Goal: Task Accomplishment & Management: Use online tool/utility

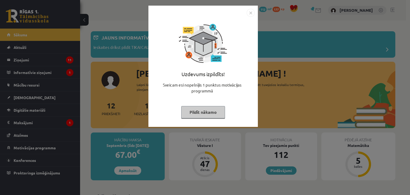
click at [212, 113] on button "Pildīt nākamo" at bounding box center [203, 112] width 44 height 12
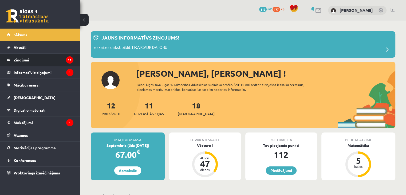
click at [69, 55] on legend "Ziņojumi 11" at bounding box center [44, 60] width 60 height 12
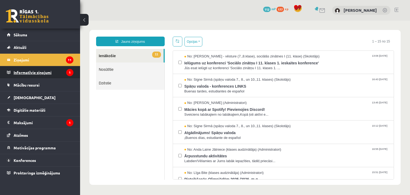
click at [43, 74] on legend "Informatīvie ziņojumi 1" at bounding box center [44, 72] width 60 height 12
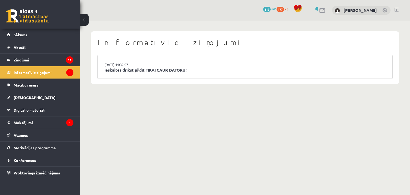
click at [127, 71] on link "Ieskaites drīkst pildīt TIKAI CAUR DATORU!" at bounding box center [245, 70] width 282 height 6
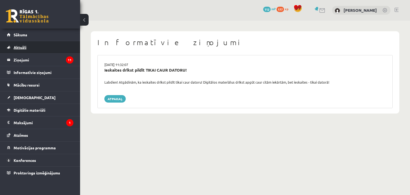
click at [46, 45] on link "Aktuāli" at bounding box center [40, 47] width 67 height 12
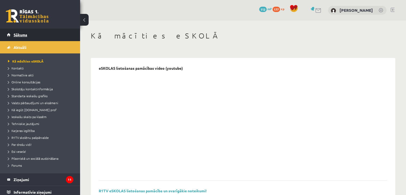
click at [53, 36] on link "Sākums" at bounding box center [40, 35] width 67 height 12
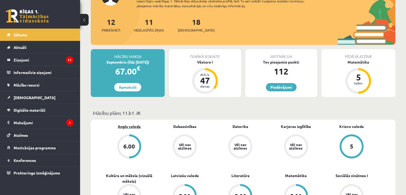
scroll to position [53, 0]
click at [131, 87] on link "Apmaksāt" at bounding box center [127, 87] width 27 height 8
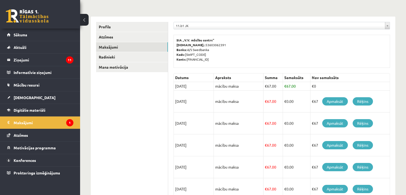
scroll to position [53, 0]
click at [331, 101] on link "Apmaksāt" at bounding box center [336, 101] width 26 height 8
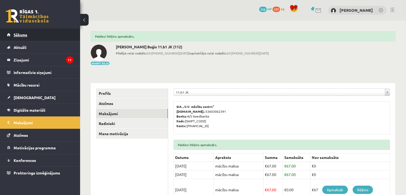
click at [44, 35] on link "Sākums" at bounding box center [40, 35] width 67 height 12
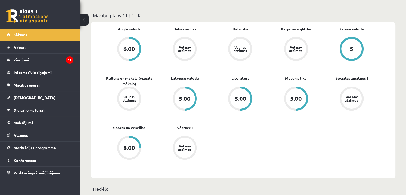
scroll to position [160, 0]
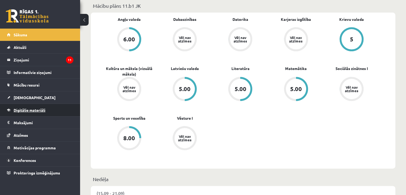
click at [31, 111] on span "Digitālie materiāli" at bounding box center [30, 110] width 32 height 5
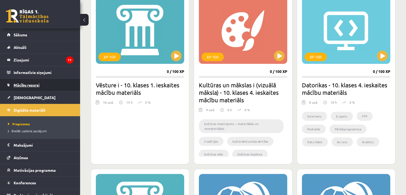
click at [44, 89] on link "Mācību resursi" at bounding box center [40, 85] width 67 height 12
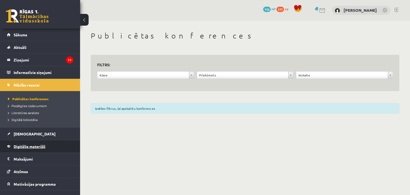
click at [21, 148] on span "Digitālie materiāli" at bounding box center [30, 146] width 32 height 5
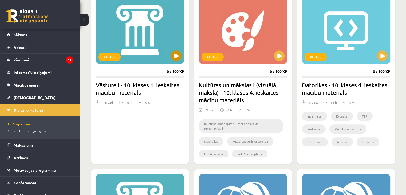
scroll to position [53, 0]
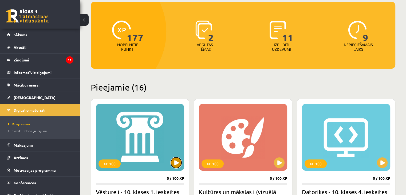
click at [175, 160] on button at bounding box center [176, 162] width 11 height 11
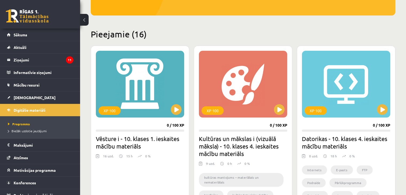
scroll to position [107, 0]
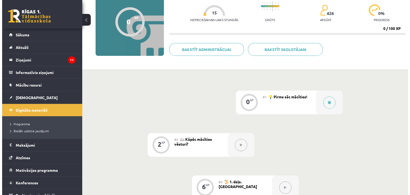
scroll to position [107, 0]
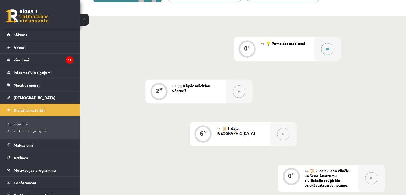
click at [326, 48] on icon at bounding box center [327, 49] width 3 height 3
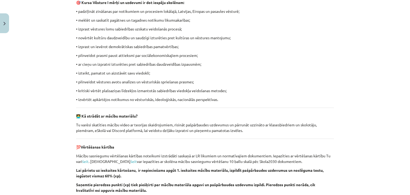
scroll to position [374, 0]
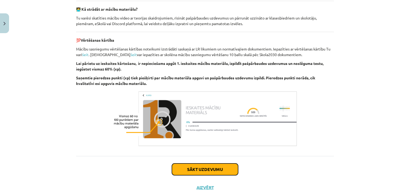
click at [221, 169] on button "Sākt uzdevumu" at bounding box center [205, 170] width 66 height 12
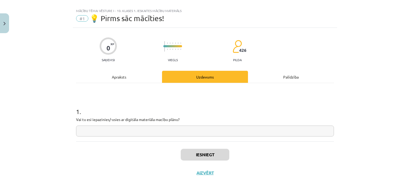
click at [209, 136] on input "text" at bounding box center [205, 131] width 258 height 11
type input "**"
click at [219, 157] on button "Iesniegt" at bounding box center [205, 155] width 49 height 12
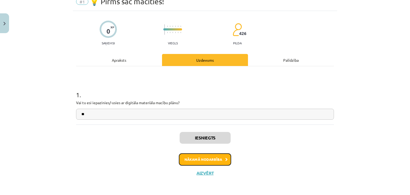
click at [207, 158] on button "Nākamā nodarbība" at bounding box center [205, 159] width 52 height 12
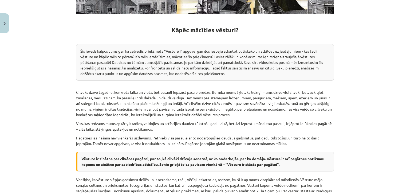
scroll to position [227, 0]
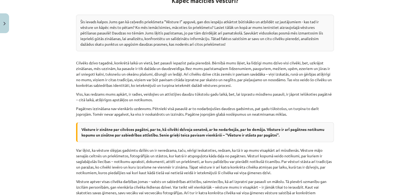
drag, startPoint x: 49, startPoint y: 88, endPoint x: 34, endPoint y: 48, distance: 42.0
click at [34, 48] on div "Mācību tēma: Vēsture i - 10. klases 1. ieskaites mācību materiāls #2 📖 Kāpēc mā…" at bounding box center [205, 97] width 410 height 195
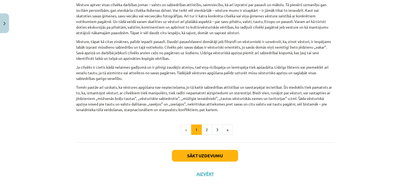
scroll to position [405, 0]
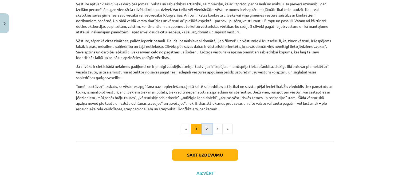
click at [205, 131] on button "2" at bounding box center [207, 129] width 11 height 11
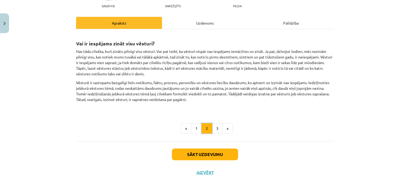
scroll to position [61, 0]
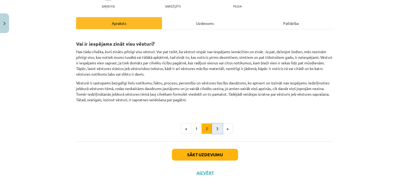
click at [214, 131] on button "3" at bounding box center [217, 128] width 11 height 11
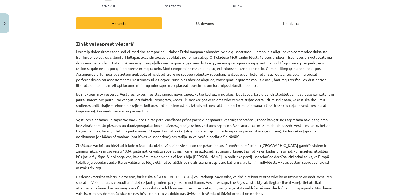
scroll to position [115, 0]
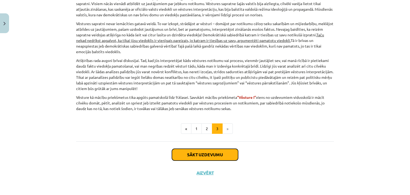
click at [219, 153] on button "Sākt uzdevumu" at bounding box center [205, 155] width 66 height 12
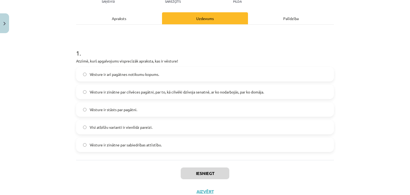
scroll to position [67, 0]
click at [144, 128] on span "Visi atbilžu varianti ir vienlīdz pareizi." at bounding box center [121, 127] width 63 height 6
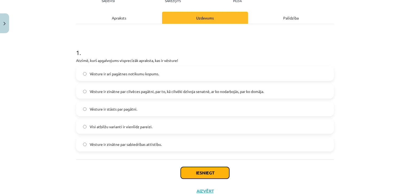
click at [198, 168] on button "Iesniegt" at bounding box center [205, 173] width 49 height 12
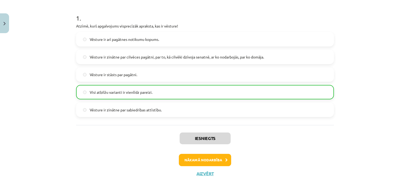
scroll to position [102, 0]
click at [220, 160] on button "Nākamā nodarbība" at bounding box center [205, 159] width 52 height 12
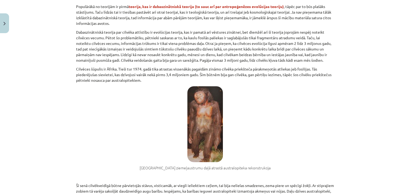
scroll to position [334, 0]
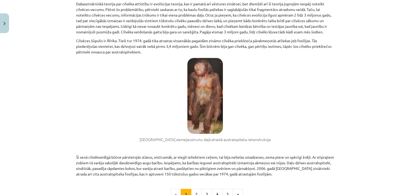
drag, startPoint x: 72, startPoint y: 70, endPoint x: 57, endPoint y: 81, distance: 19.3
drag, startPoint x: 57, startPoint y: 81, endPoint x: 6, endPoint y: 87, distance: 51.1
click at [5, 87] on div "Mācību tēma: Vēsture i - 10. klases 1. ieskaites mācību materiāls #3 📜 1. daļa.…" at bounding box center [205, 97] width 410 height 195
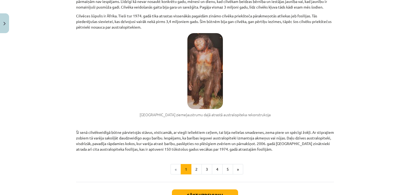
scroll to position [387, 0]
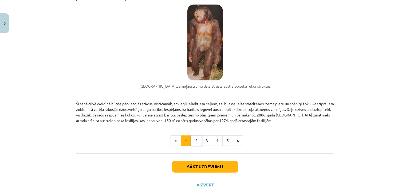
click at [197, 140] on button "2" at bounding box center [196, 140] width 11 height 11
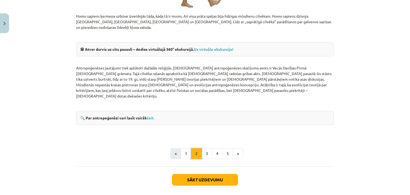
scroll to position [648, 0]
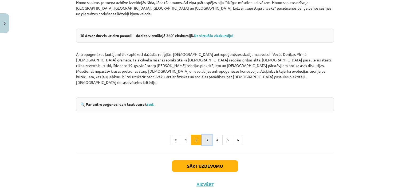
click at [206, 135] on button "3" at bounding box center [207, 140] width 11 height 11
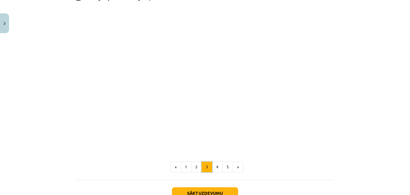
scroll to position [470, 0]
click at [217, 161] on button "4" at bounding box center [217, 166] width 11 height 11
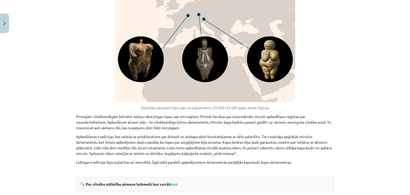
scroll to position [683, 0]
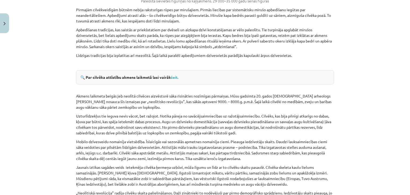
click at [175, 80] on div "🔍 Par cilvēka attīstību akmens laikmetā lasi vairāk šeit." at bounding box center [205, 77] width 258 height 14
click at [175, 79] on div "🔍 Par cilvēka attīstību akmens laikmetā lasi vairāk šeit." at bounding box center [205, 77] width 258 height 14
click at [177, 76] on link "šeit." at bounding box center [174, 77] width 7 height 5
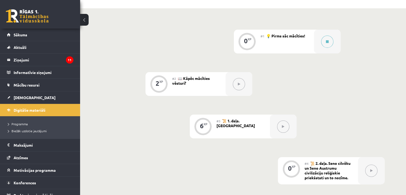
scroll to position [107, 0]
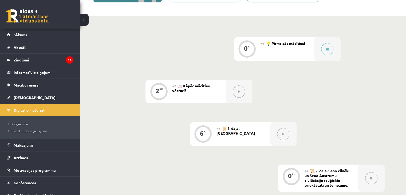
click at [284, 137] on button at bounding box center [283, 134] width 12 height 12
click at [242, 92] on button at bounding box center [239, 92] width 12 height 12
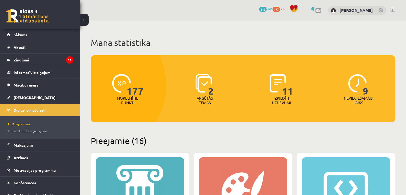
scroll to position [107, 0]
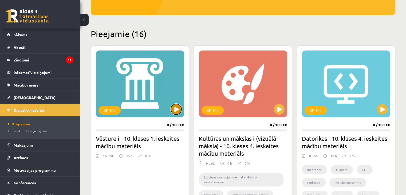
click at [180, 106] on button at bounding box center [176, 109] width 11 height 11
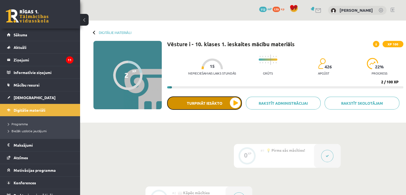
click at [216, 103] on button "Turpināt iesākto" at bounding box center [204, 102] width 75 height 13
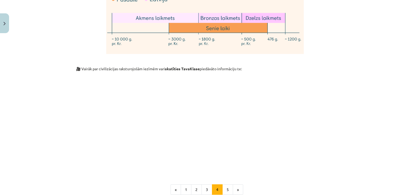
scroll to position [1574, 0]
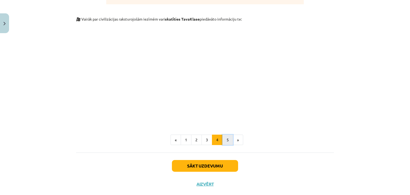
click at [225, 135] on button "5" at bounding box center [228, 140] width 11 height 11
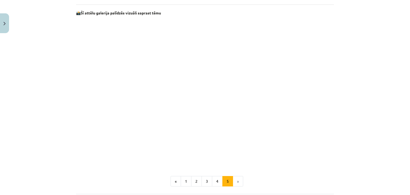
scroll to position [480, 0]
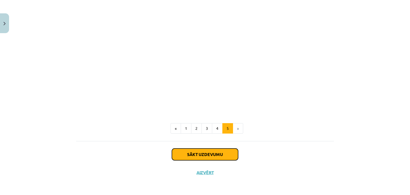
click at [222, 151] on button "Sākt uzdevumu" at bounding box center [205, 155] width 66 height 12
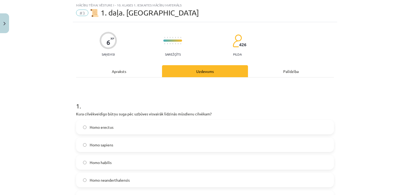
scroll to position [67, 0]
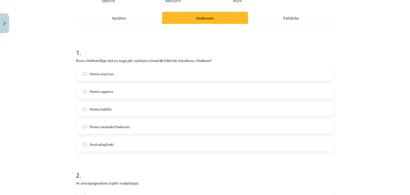
click at [119, 95] on label "Homo sapiens" at bounding box center [205, 91] width 257 height 13
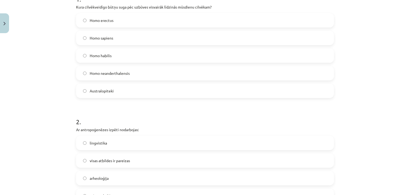
scroll to position [174, 0]
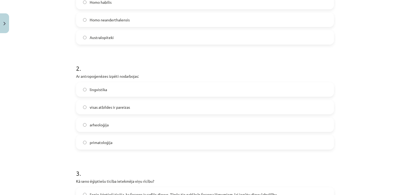
click at [124, 106] on span "visas atbildes ir pareizas" at bounding box center [110, 107] width 40 height 6
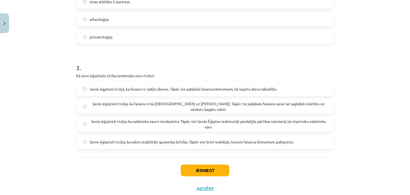
scroll to position [281, 0]
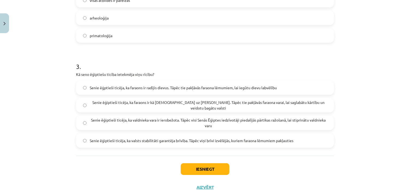
click at [234, 106] on span "Senie ēģiptieši ticēja, ka faraons ir kā dievs uz Zemes. Tāpēc tie pakļāvās far…" at bounding box center [209, 105] width 238 height 11
click at [214, 169] on button "Iesniegt" at bounding box center [205, 169] width 49 height 12
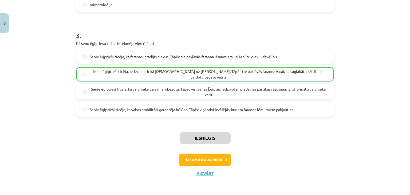
scroll to position [312, 0]
click at [210, 160] on button "Nākamā nodarbība" at bounding box center [205, 159] width 52 height 12
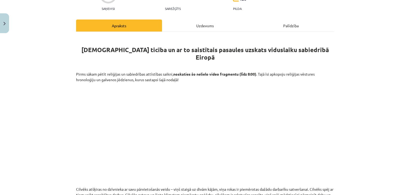
scroll to position [56, 0]
